Goal: Task Accomplishment & Management: Contribute content

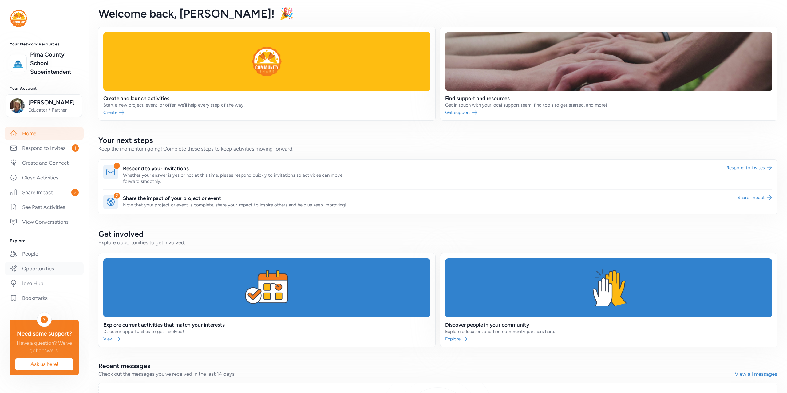
click at [34, 270] on link "Opportunities" at bounding box center [44, 269] width 79 height 14
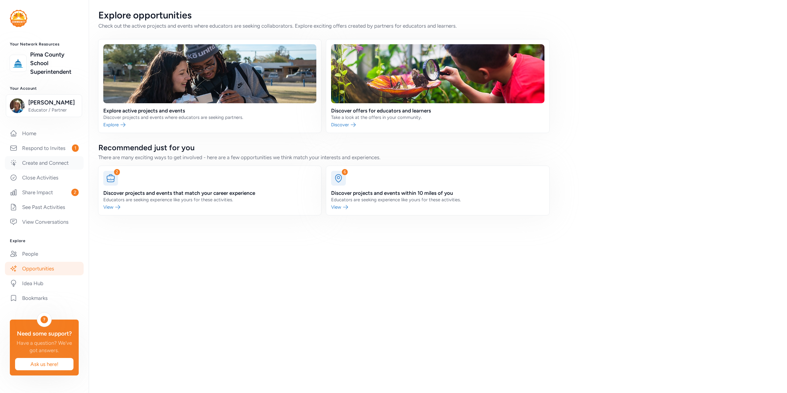
click at [34, 163] on link "Create and Connect" at bounding box center [44, 163] width 79 height 14
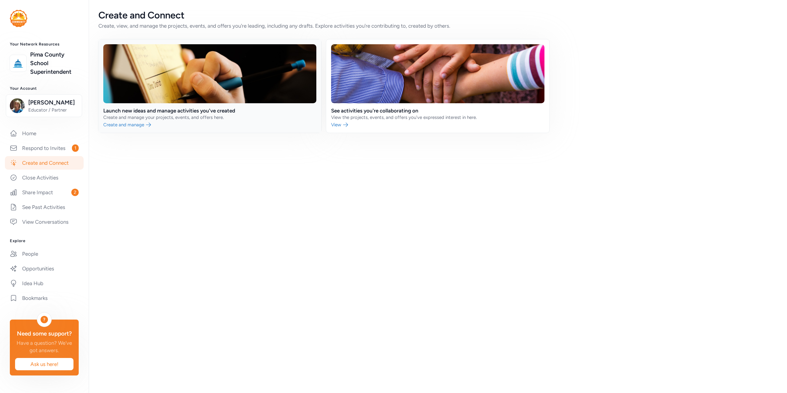
click at [118, 126] on link at bounding box center [209, 85] width 223 height 93
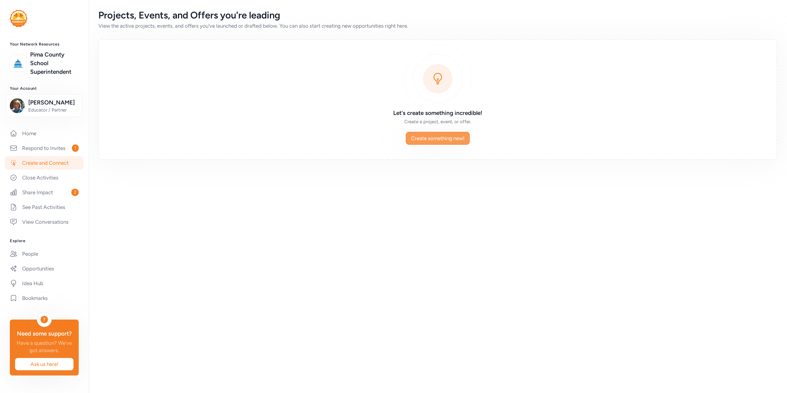
click at [447, 139] on span "Create something new!" at bounding box center [437, 138] width 53 height 7
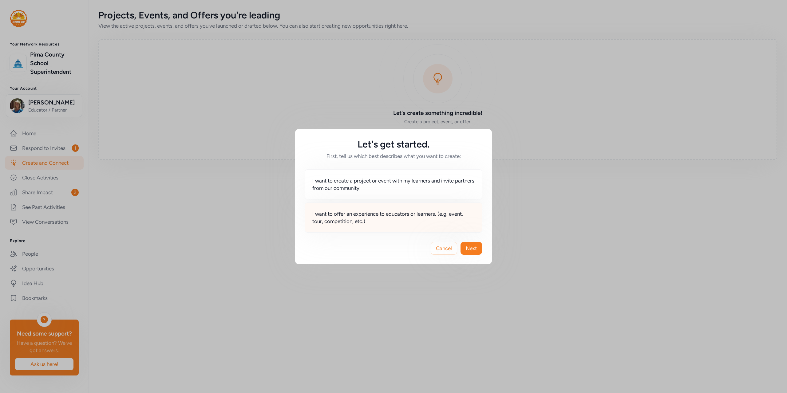
click at [325, 216] on span "I want to offer an experience to educators or learners. (e.g. event, tour, comp…" at bounding box center [393, 217] width 162 height 15
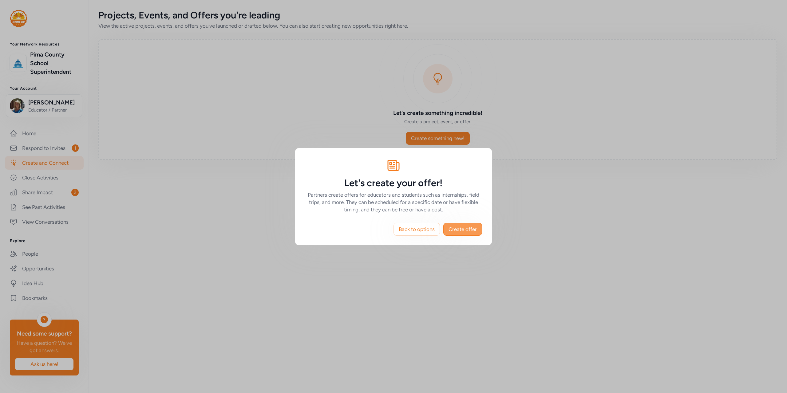
click at [468, 230] on span "Create offer" at bounding box center [462, 229] width 28 height 7
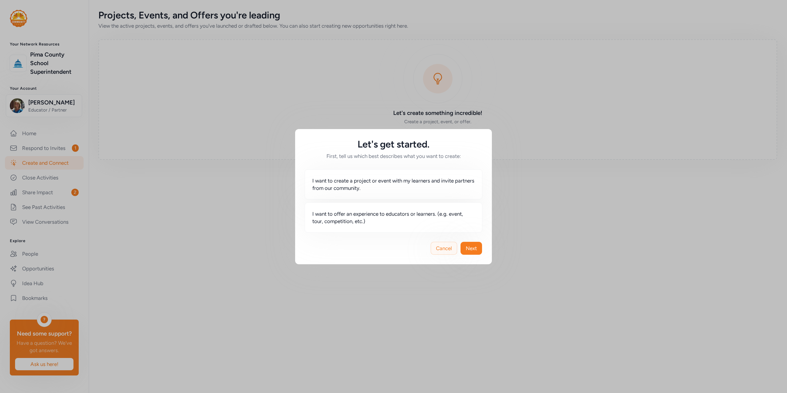
click at [449, 247] on span "Cancel" at bounding box center [444, 248] width 16 height 7
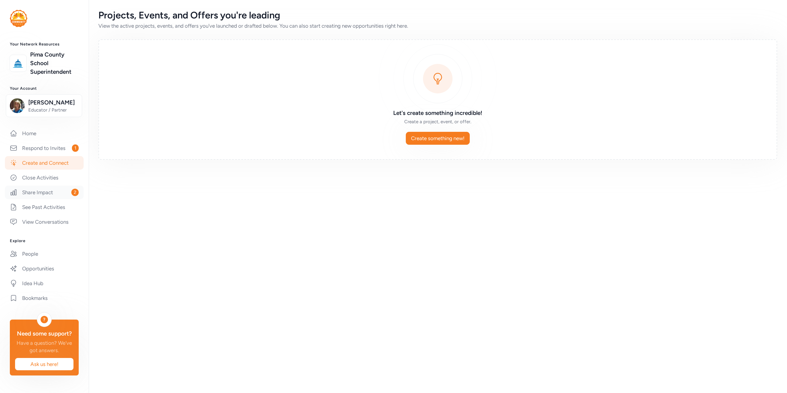
click at [36, 191] on link "Share Impact 2" at bounding box center [44, 193] width 79 height 14
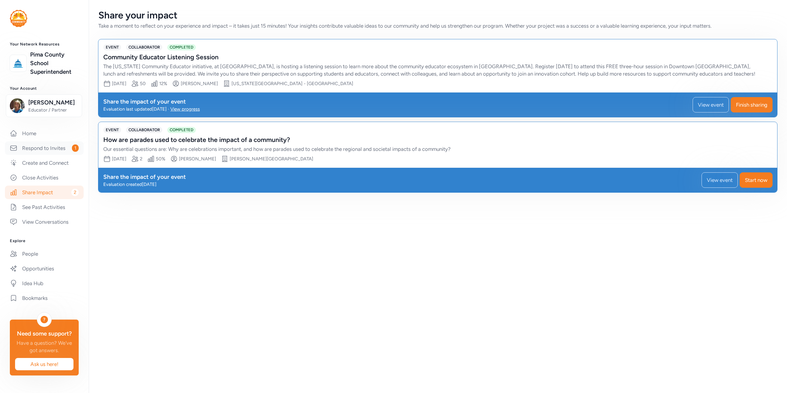
click at [45, 151] on link "Respond to Invites 1" at bounding box center [44, 148] width 79 height 14
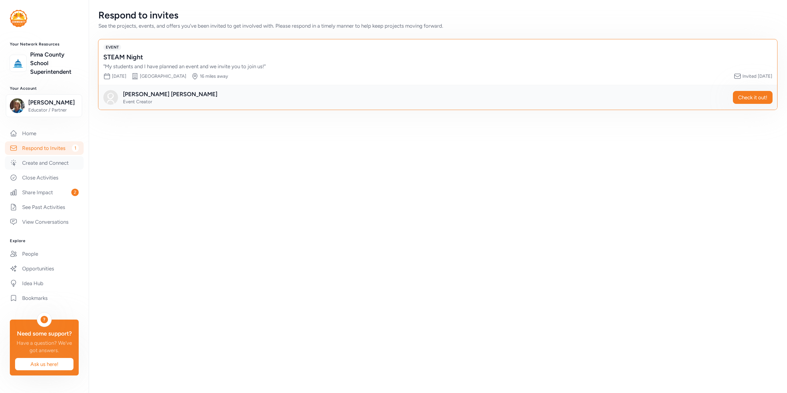
click at [52, 161] on link "Create and Connect" at bounding box center [44, 163] width 79 height 14
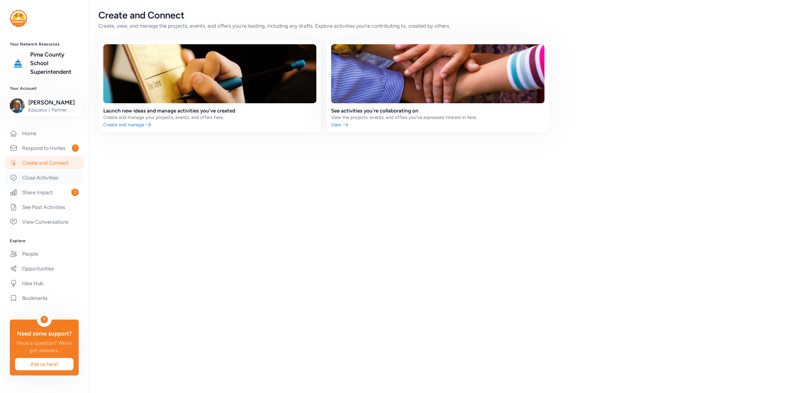
click at [43, 176] on link "Close Activities" at bounding box center [44, 178] width 79 height 14
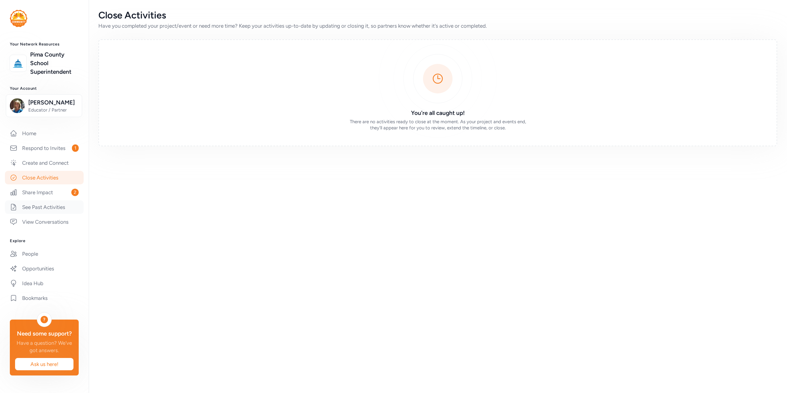
click at [30, 207] on link "See Past Activities" at bounding box center [44, 207] width 79 height 14
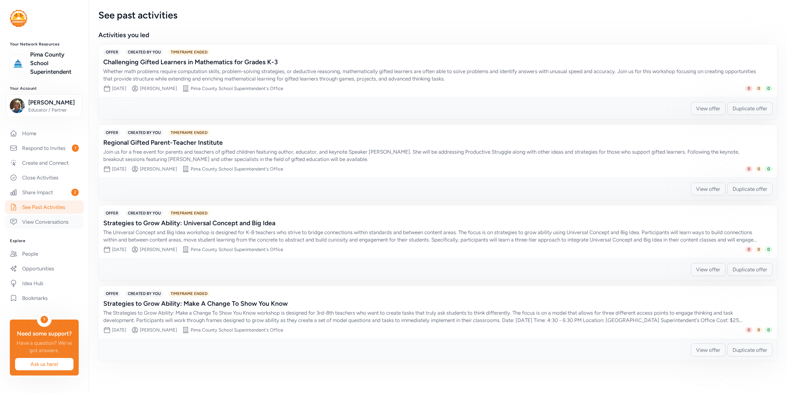
click at [38, 219] on link "View Conversations" at bounding box center [44, 222] width 79 height 14
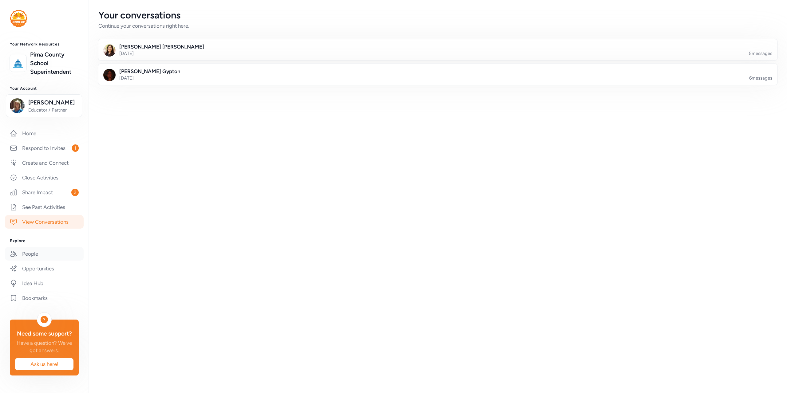
click at [32, 250] on link "People" at bounding box center [44, 254] width 79 height 14
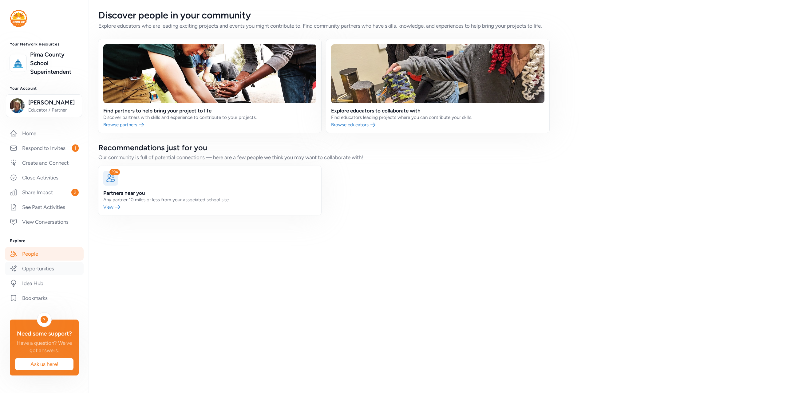
click at [33, 270] on link "Opportunities" at bounding box center [44, 269] width 79 height 14
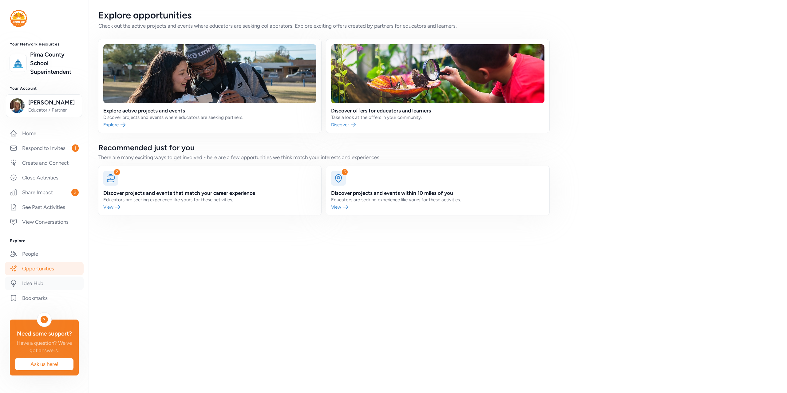
click at [33, 281] on link "Idea Hub" at bounding box center [44, 284] width 79 height 14
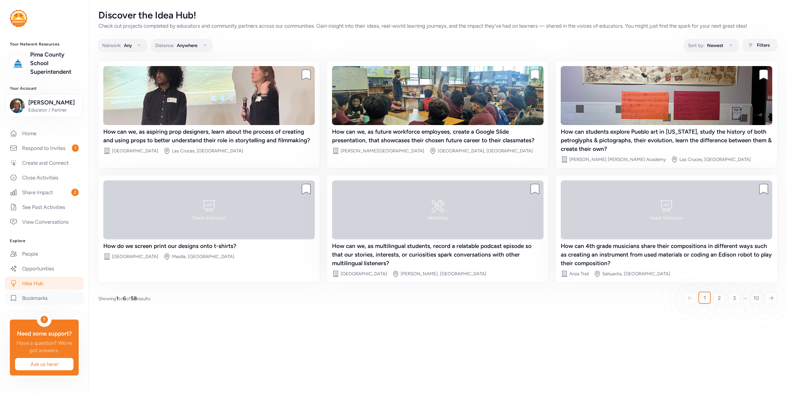
click at [33, 296] on link "Bookmarks" at bounding box center [44, 298] width 79 height 14
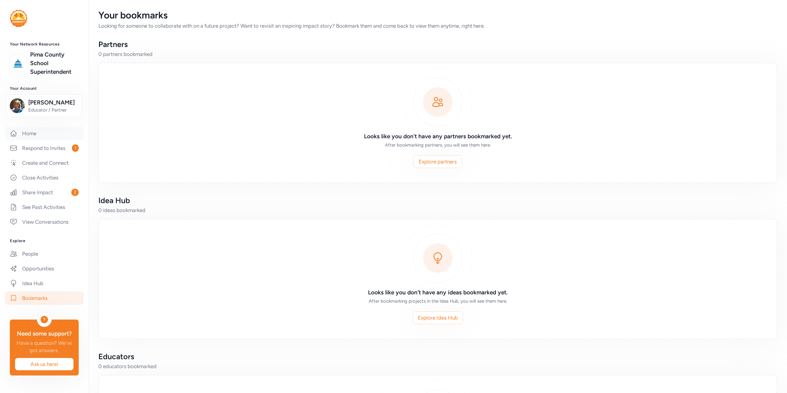
click at [37, 136] on link "Home" at bounding box center [44, 134] width 79 height 14
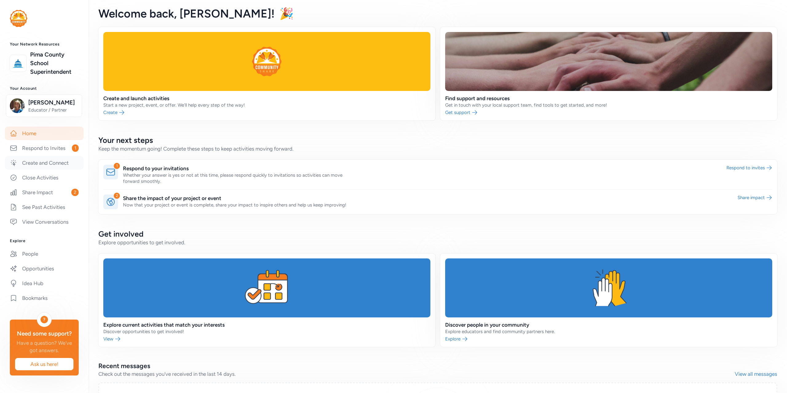
click at [37, 161] on link "Create and Connect" at bounding box center [44, 163] width 79 height 14
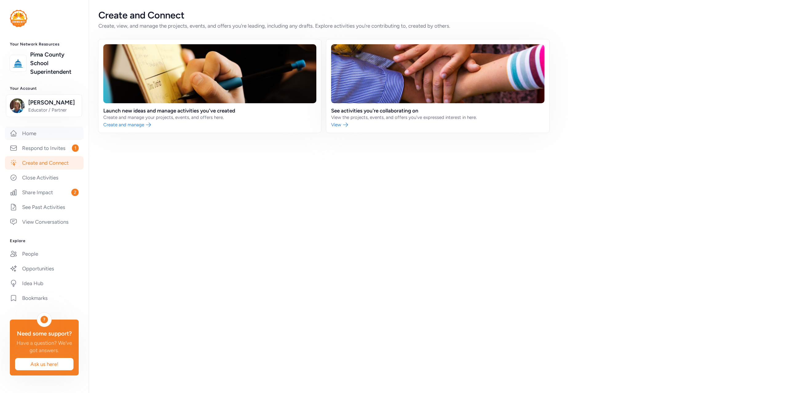
click at [36, 138] on link "Home" at bounding box center [44, 134] width 79 height 14
